Goal: Transaction & Acquisition: Purchase product/service

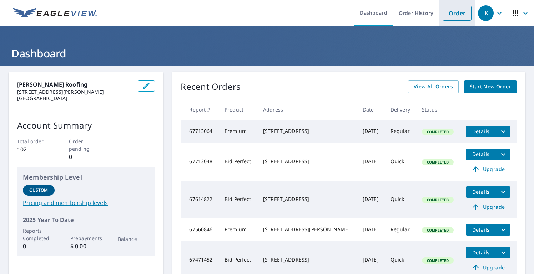
click at [458, 17] on link "Order" at bounding box center [457, 13] width 29 height 15
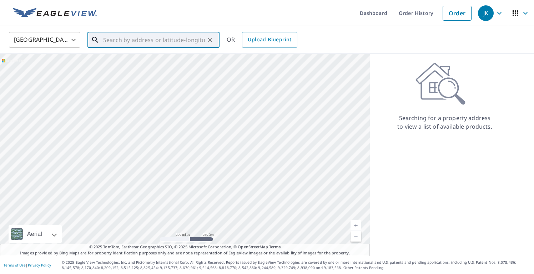
click at [200, 41] on input "text" at bounding box center [154, 40] width 102 height 20
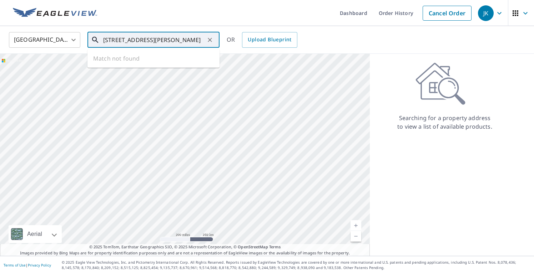
scroll to position [0, 9]
type input "[STREET_ADDRESS][PERSON_NAME]"
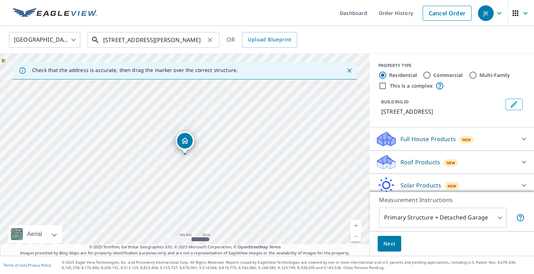
click at [203, 40] on input "[STREET_ADDRESS][PERSON_NAME]" at bounding box center [154, 40] width 102 height 20
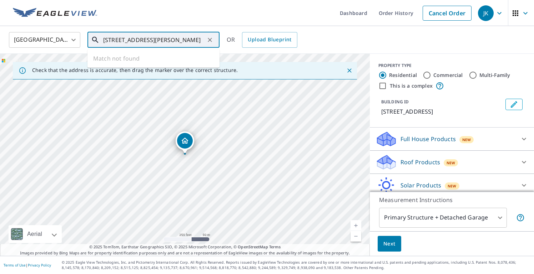
scroll to position [0, 9]
click at [151, 39] on input "[STREET_ADDRESS][PERSON_NAME]" at bounding box center [154, 40] width 102 height 20
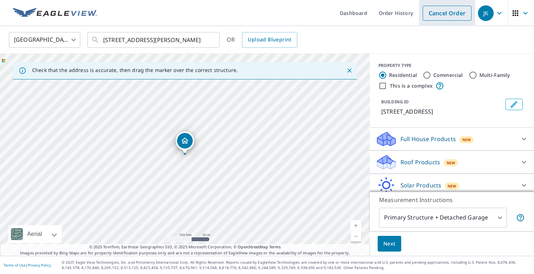
click at [450, 12] on link "Cancel Order" at bounding box center [447, 13] width 49 height 15
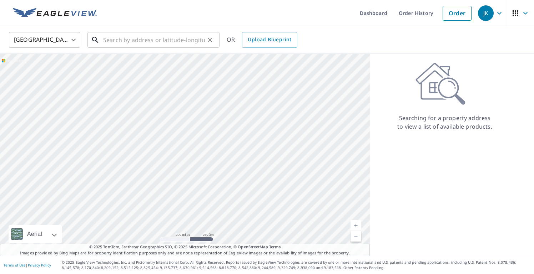
click at [134, 38] on input "text" at bounding box center [154, 40] width 102 height 20
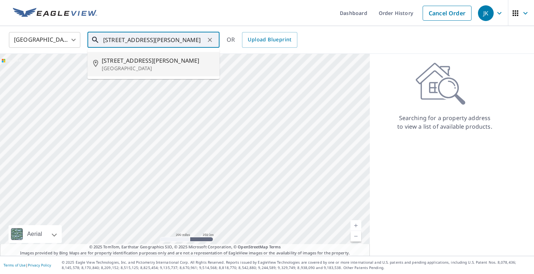
click at [125, 39] on input "[STREET_ADDRESS][PERSON_NAME]" at bounding box center [154, 40] width 102 height 20
click at [168, 40] on input "[STREET_ADDRESS][PERSON_NAME]" at bounding box center [154, 40] width 102 height 20
type input "[STREET_ADDRESS][PERSON_NAME]"
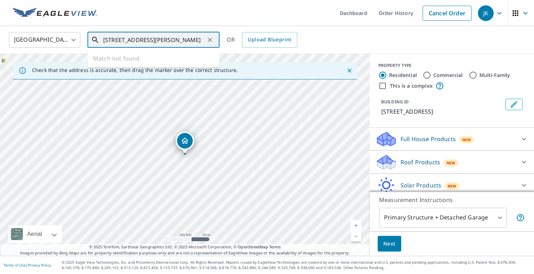
click at [167, 42] on input "[STREET_ADDRESS][PERSON_NAME]" at bounding box center [154, 40] width 102 height 20
drag, startPoint x: 227, startPoint y: 153, endPoint x: 238, endPoint y: 86, distance: 67.9
click at [238, 86] on div "[STREET_ADDRESS]" at bounding box center [185, 155] width 370 height 202
drag, startPoint x: 122, startPoint y: 208, endPoint x: 163, endPoint y: 133, distance: 85.9
click at [163, 133] on div "[STREET_ADDRESS]" at bounding box center [185, 155] width 370 height 202
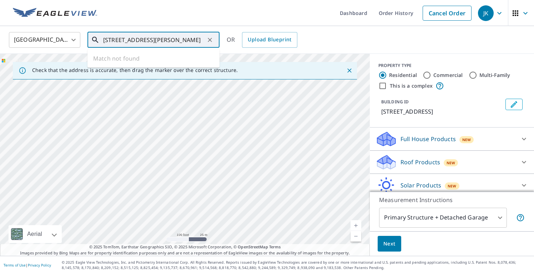
click at [105, 165] on div "[STREET_ADDRESS]" at bounding box center [185, 155] width 370 height 202
drag, startPoint x: 246, startPoint y: 190, endPoint x: 247, endPoint y: 122, distance: 67.8
click at [247, 122] on div "[STREET_ADDRESS]" at bounding box center [185, 155] width 370 height 202
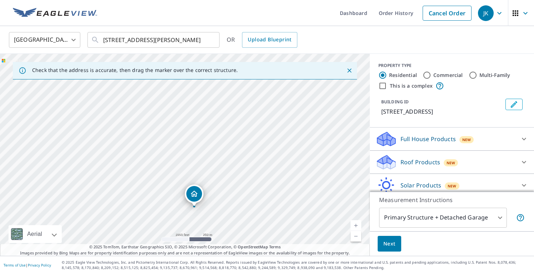
drag, startPoint x: 197, startPoint y: 84, endPoint x: 197, endPoint y: 195, distance: 111.0
drag, startPoint x: 213, startPoint y: 197, endPoint x: 247, endPoint y: 144, distance: 63.6
click at [247, 144] on div "[STREET_ADDRESS]" at bounding box center [185, 155] width 370 height 202
drag, startPoint x: 219, startPoint y: 88, endPoint x: 196, endPoint y: 158, distance: 74.2
drag, startPoint x: 195, startPoint y: 149, endPoint x: 222, endPoint y: 114, distance: 44.5
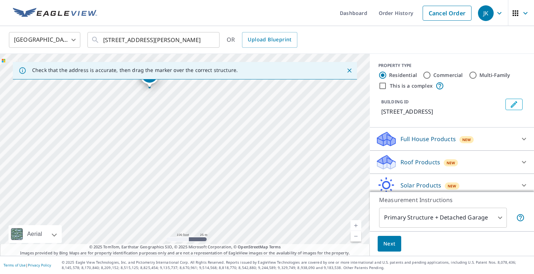
click at [222, 114] on div "[STREET_ADDRESS][PERSON_NAME]" at bounding box center [185, 155] width 370 height 202
drag, startPoint x: 238, startPoint y: 135, endPoint x: 188, endPoint y: 137, distance: 50.0
click at [188, 137] on div "[STREET_ADDRESS][PERSON_NAME]" at bounding box center [185, 155] width 370 height 202
drag, startPoint x: 165, startPoint y: 100, endPoint x: 174, endPoint y: 132, distance: 32.9
drag, startPoint x: 218, startPoint y: 126, endPoint x: 218, endPoint y: 195, distance: 68.9
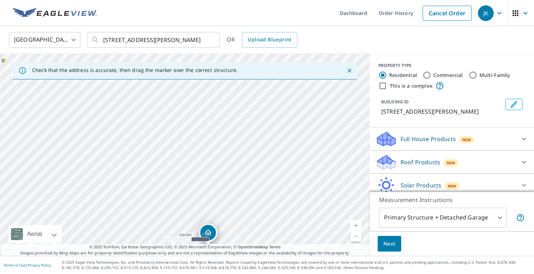
click at [218, 195] on div "[STREET_ADDRESS][PERSON_NAME][PERSON_NAME]" at bounding box center [185, 155] width 370 height 202
drag, startPoint x: 232, startPoint y: 166, endPoint x: 238, endPoint y: 225, distance: 58.6
click at [238, 225] on div "[STREET_ADDRESS][PERSON_NAME][PERSON_NAME]" at bounding box center [185, 155] width 370 height 202
drag, startPoint x: 239, startPoint y: 197, endPoint x: 242, endPoint y: 156, distance: 41.9
click at [242, 156] on div "[STREET_ADDRESS][PERSON_NAME][PERSON_NAME]" at bounding box center [185, 155] width 370 height 202
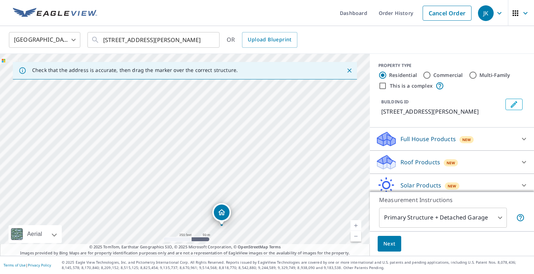
drag, startPoint x: 242, startPoint y: 156, endPoint x: 246, endPoint y: 118, distance: 37.3
click at [246, 118] on div "[STREET_ADDRESS][PERSON_NAME][PERSON_NAME]" at bounding box center [185, 155] width 370 height 202
drag, startPoint x: 220, startPoint y: 212, endPoint x: 217, endPoint y: 85, distance: 127.1
drag, startPoint x: 223, startPoint y: 115, endPoint x: 249, endPoint y: 182, distance: 71.6
click at [249, 182] on div "[STREET_ADDRESS][PERSON_NAME]" at bounding box center [185, 155] width 370 height 202
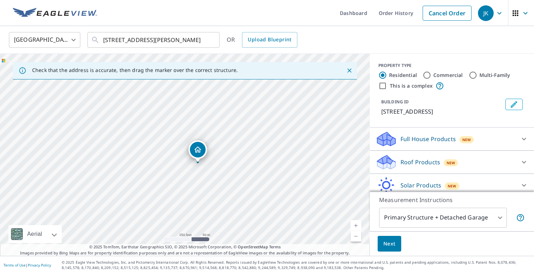
drag, startPoint x: 209, startPoint y: 206, endPoint x: 196, endPoint y: 148, distance: 60.0
click at [425, 163] on p "Roof Products" at bounding box center [420, 162] width 40 height 9
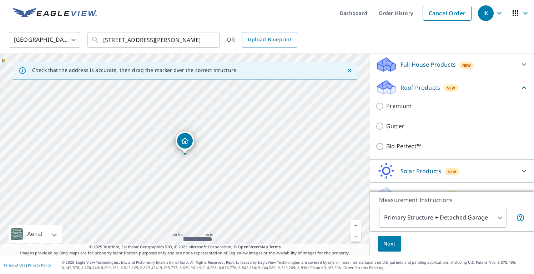
scroll to position [80, 0]
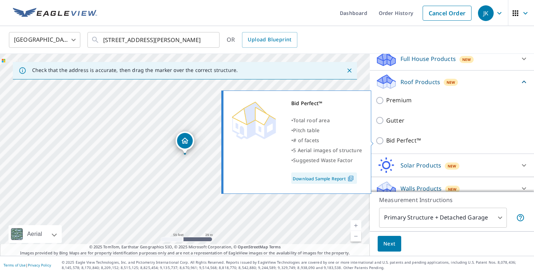
click at [379, 141] on input "Bid Perfect™" at bounding box center [380, 141] width 11 height 9
checkbox input "true"
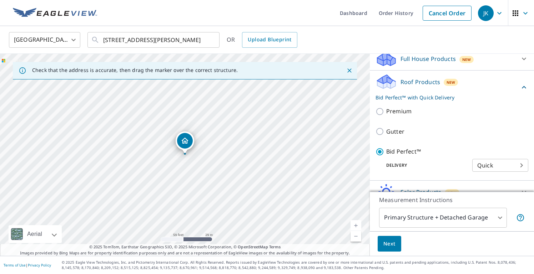
click at [390, 245] on span "Next" at bounding box center [389, 244] width 12 height 9
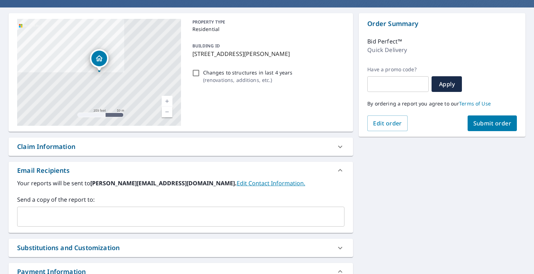
scroll to position [117, 0]
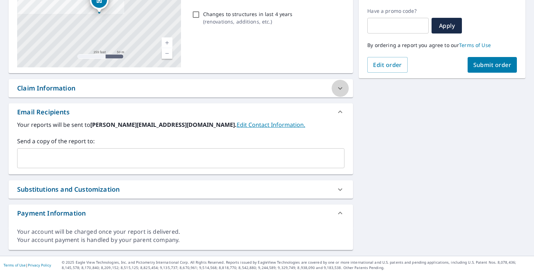
click at [339, 89] on icon at bounding box center [340, 88] width 9 height 9
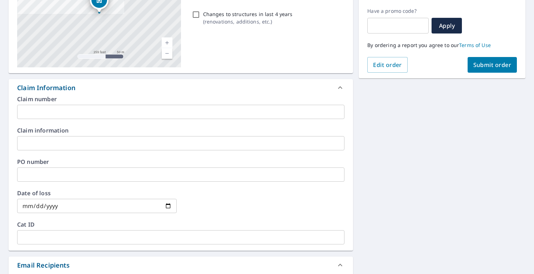
click at [254, 111] on input "text" at bounding box center [180, 112] width 327 height 14
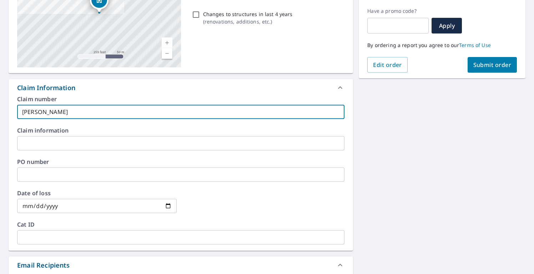
type input "[PERSON_NAME]"
click at [96, 173] on input "text" at bounding box center [180, 175] width 327 height 14
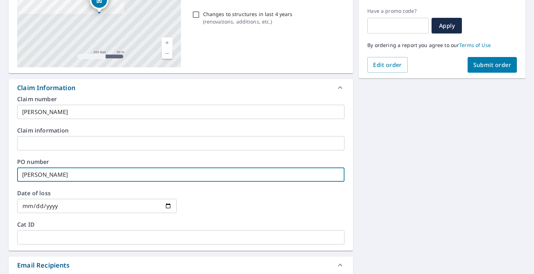
type input "[PERSON_NAME]"
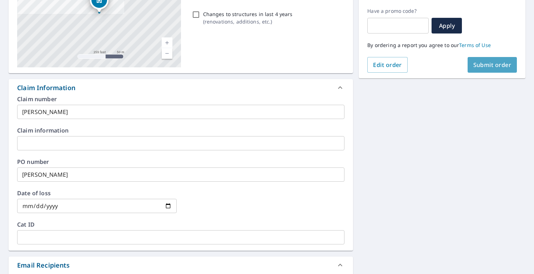
click at [485, 65] on span "Submit order" at bounding box center [492, 65] width 38 height 8
